Goal: Browse casually

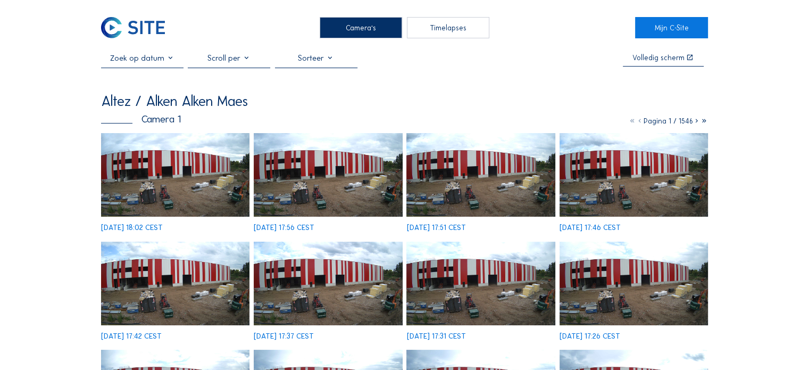
click at [147, 173] on img at bounding box center [175, 175] width 148 height 84
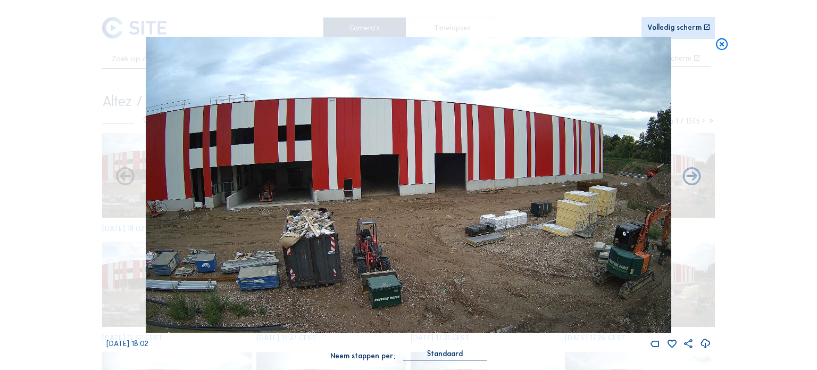
click at [661, 27] on div "Volledig scherm" at bounding box center [674, 27] width 54 height 7
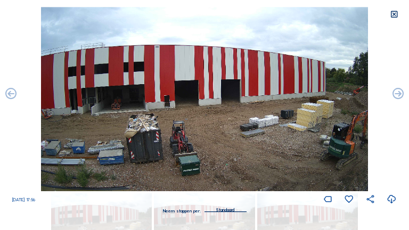
click at [387, 16] on div at bounding box center [393, 14] width 29 height 29
click at [392, 14] on icon at bounding box center [393, 14] width 9 height 9
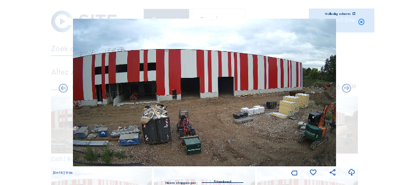
click at [361, 20] on icon at bounding box center [360, 22] width 7 height 7
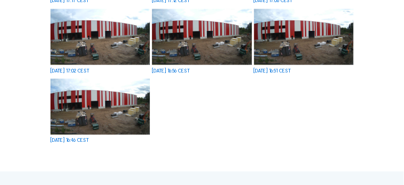
scroll to position [372, 0]
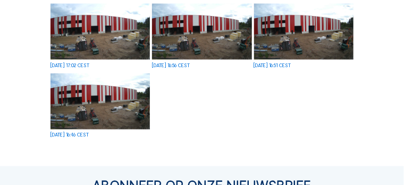
click at [81, 110] on img at bounding box center [100, 101] width 99 height 56
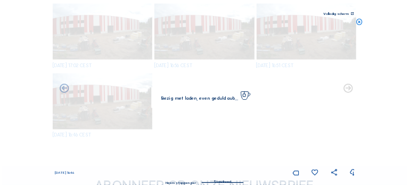
scroll to position [376, 0]
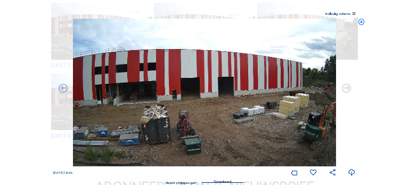
click at [361, 22] on icon at bounding box center [360, 22] width 7 height 7
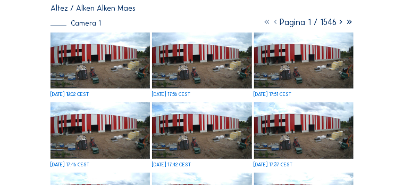
scroll to position [80, 0]
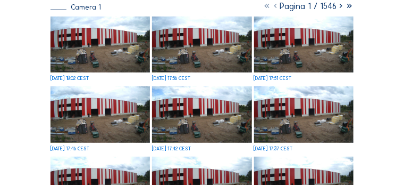
click at [340, 9] on icon at bounding box center [341, 6] width 9 height 10
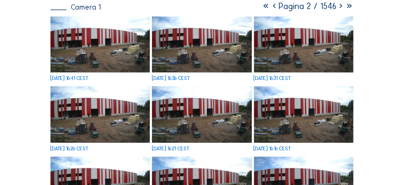
click at [340, 9] on icon at bounding box center [341, 6] width 9 height 10
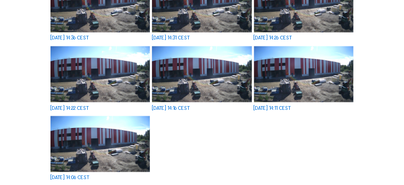
scroll to position [346, 0]
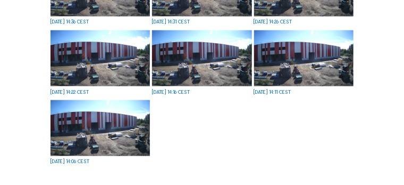
click at [118, 67] on img at bounding box center [100, 58] width 99 height 56
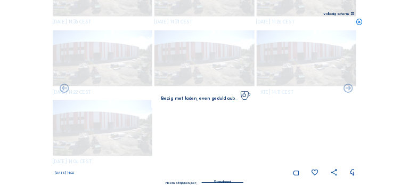
scroll to position [348, 0]
